Goal: Task Accomplishment & Management: Manage account settings

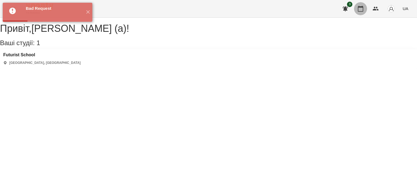
click at [359, 11] on icon "button" at bounding box center [360, 8] width 7 height 7
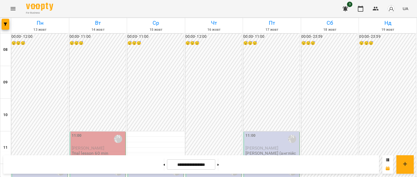
scroll to position [54, 0]
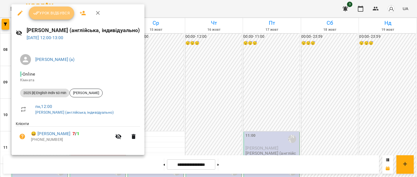
click at [66, 17] on button "Урок відбувся" at bounding box center [52, 13] width 46 height 13
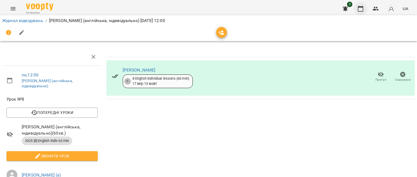
click at [363, 10] on icon "button" at bounding box center [360, 8] width 7 height 7
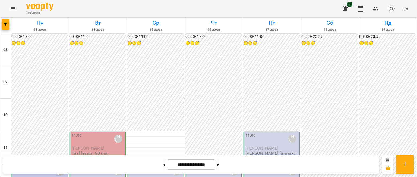
scroll to position [261, 0]
